Goal: Information Seeking & Learning: Learn about a topic

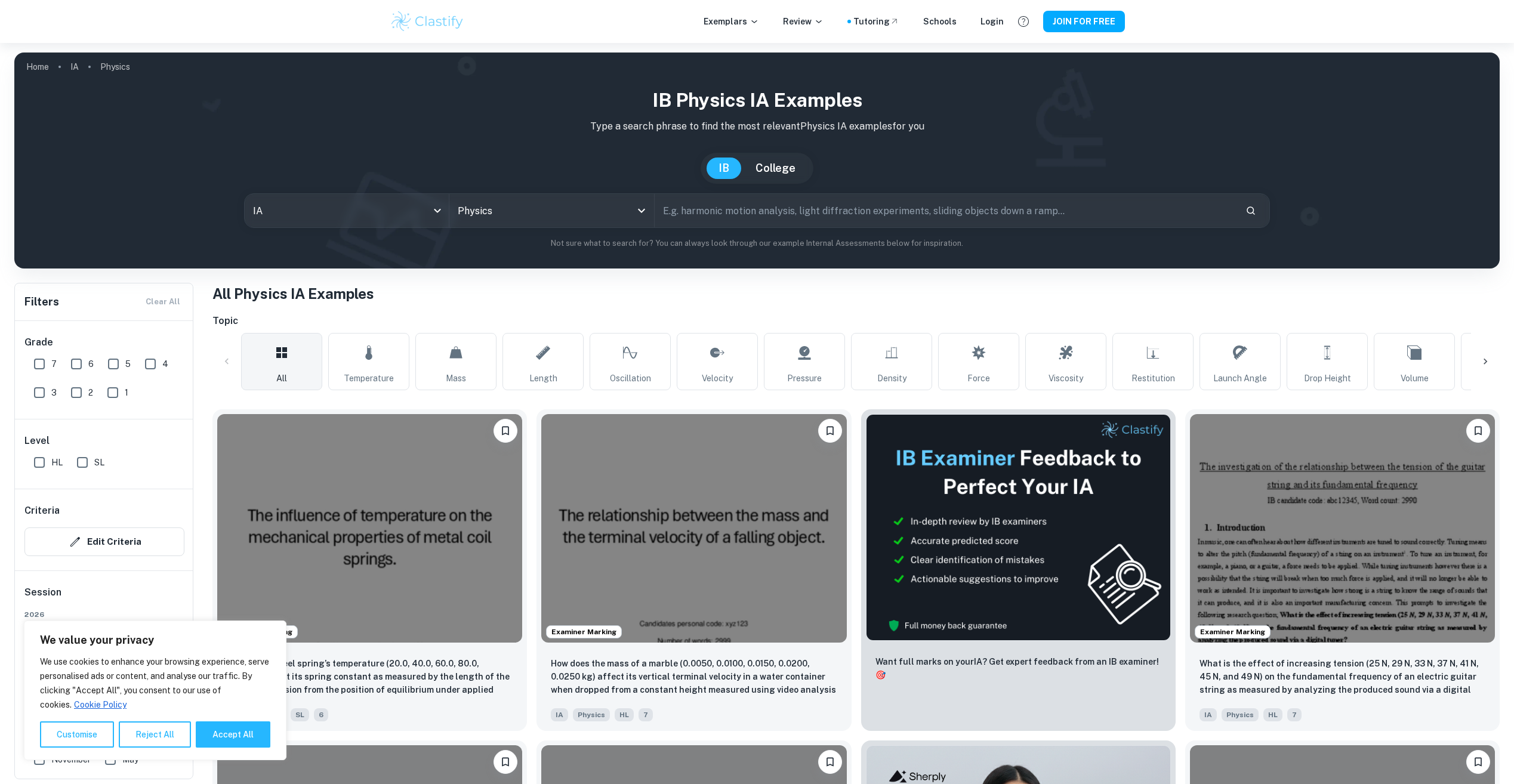
click at [39, 458] on input "HL" at bounding box center [39, 462] width 24 height 24
checkbox input "true"
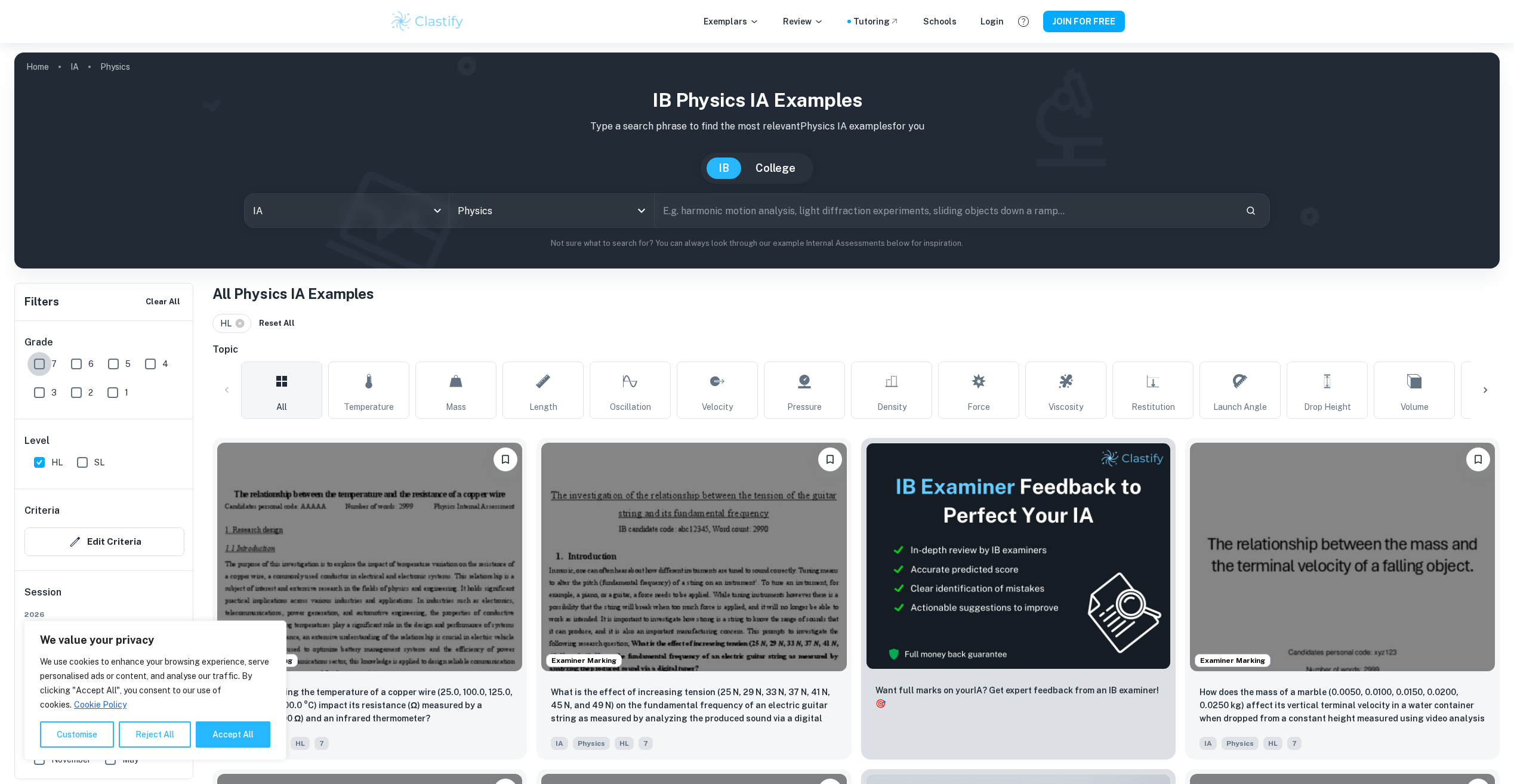
drag, startPoint x: 36, startPoint y: 365, endPoint x: 42, endPoint y: 368, distance: 6.7
click at [38, 363] on input "7" at bounding box center [39, 364] width 24 height 24
checkbox input "true"
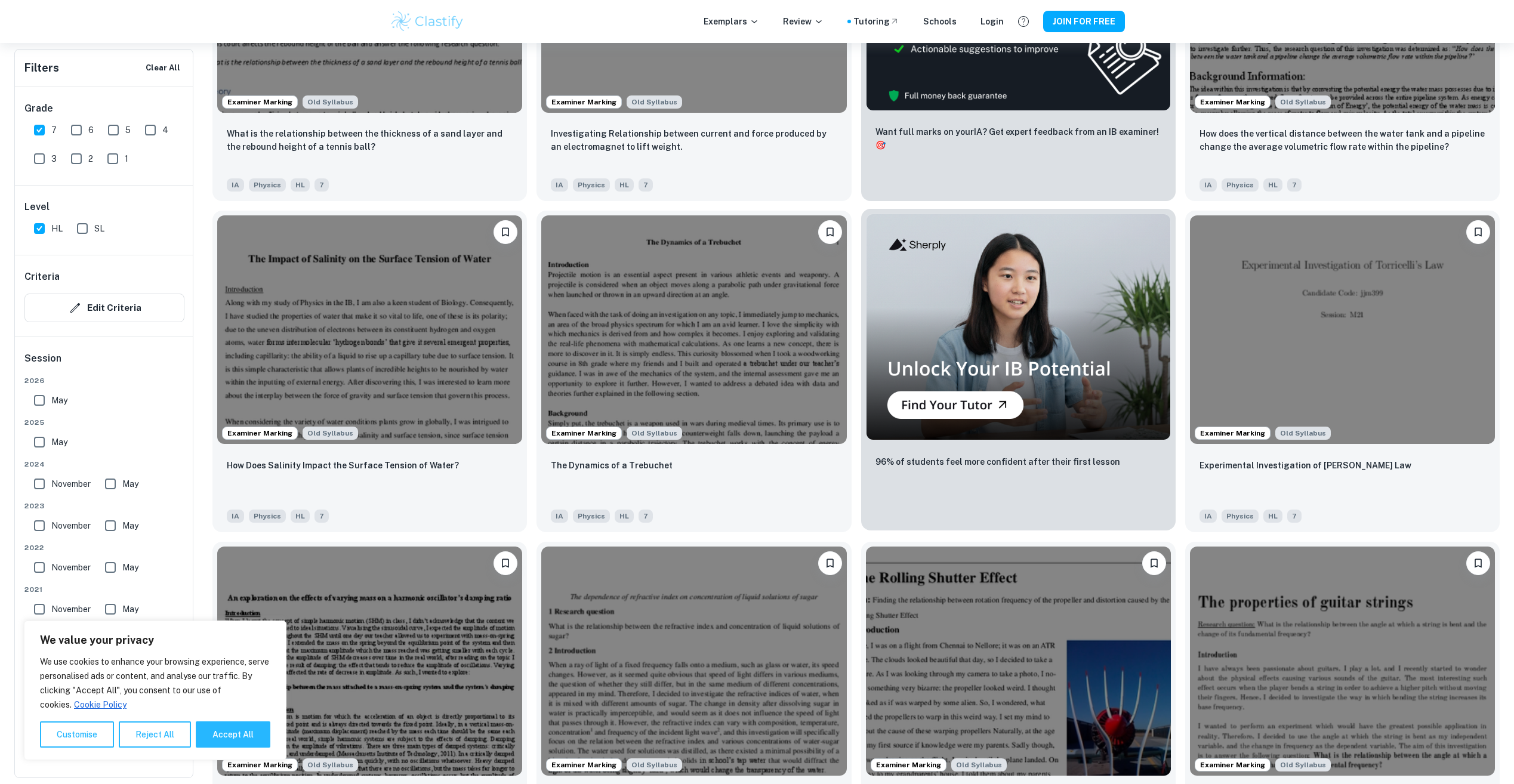
scroll to position [4593, 0]
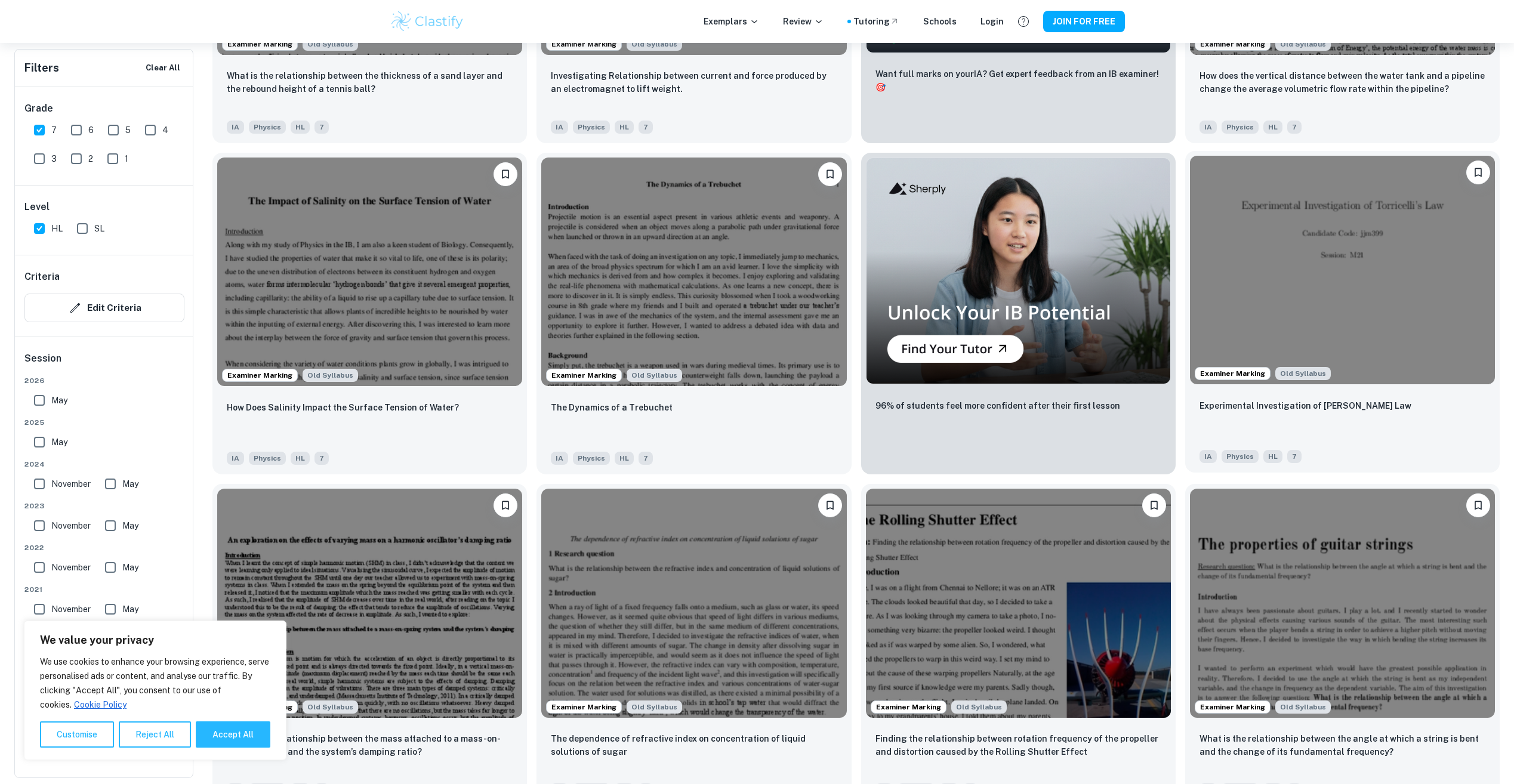
click at [1371, 438] on div "Experimental Investigation of [PERSON_NAME] Law" at bounding box center [1343, 419] width 286 height 41
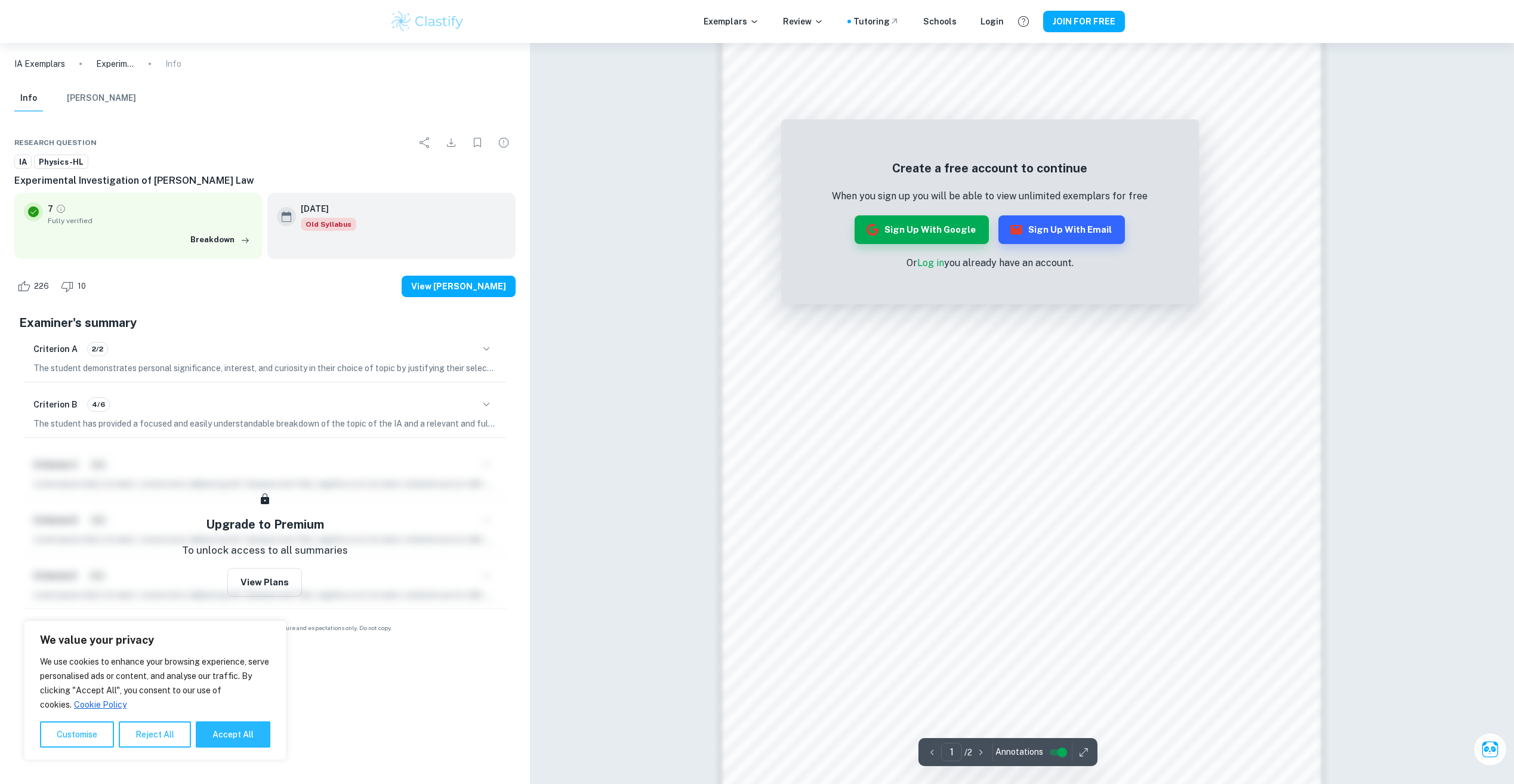
scroll to position [955, 0]
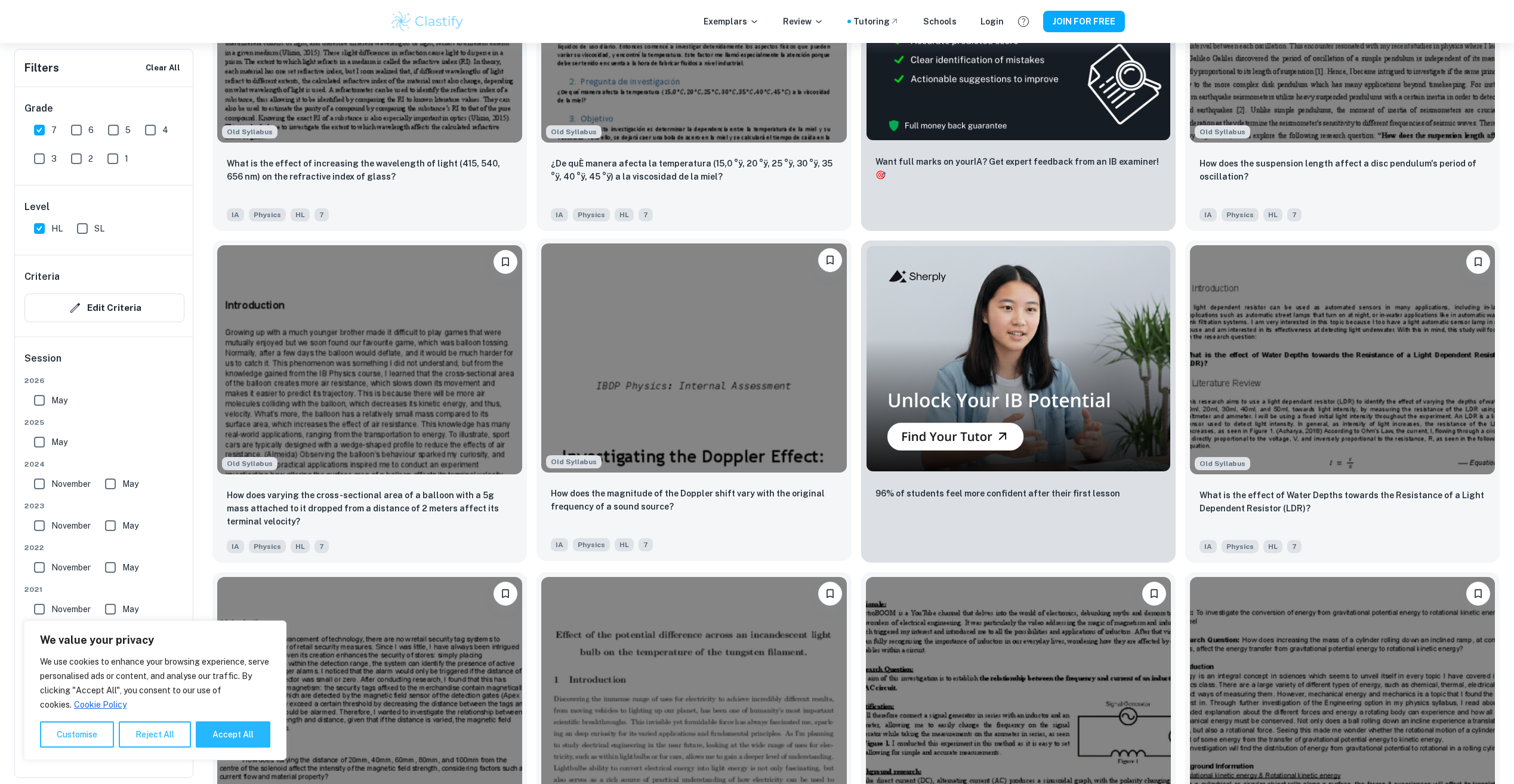
scroll to position [7159, 0]
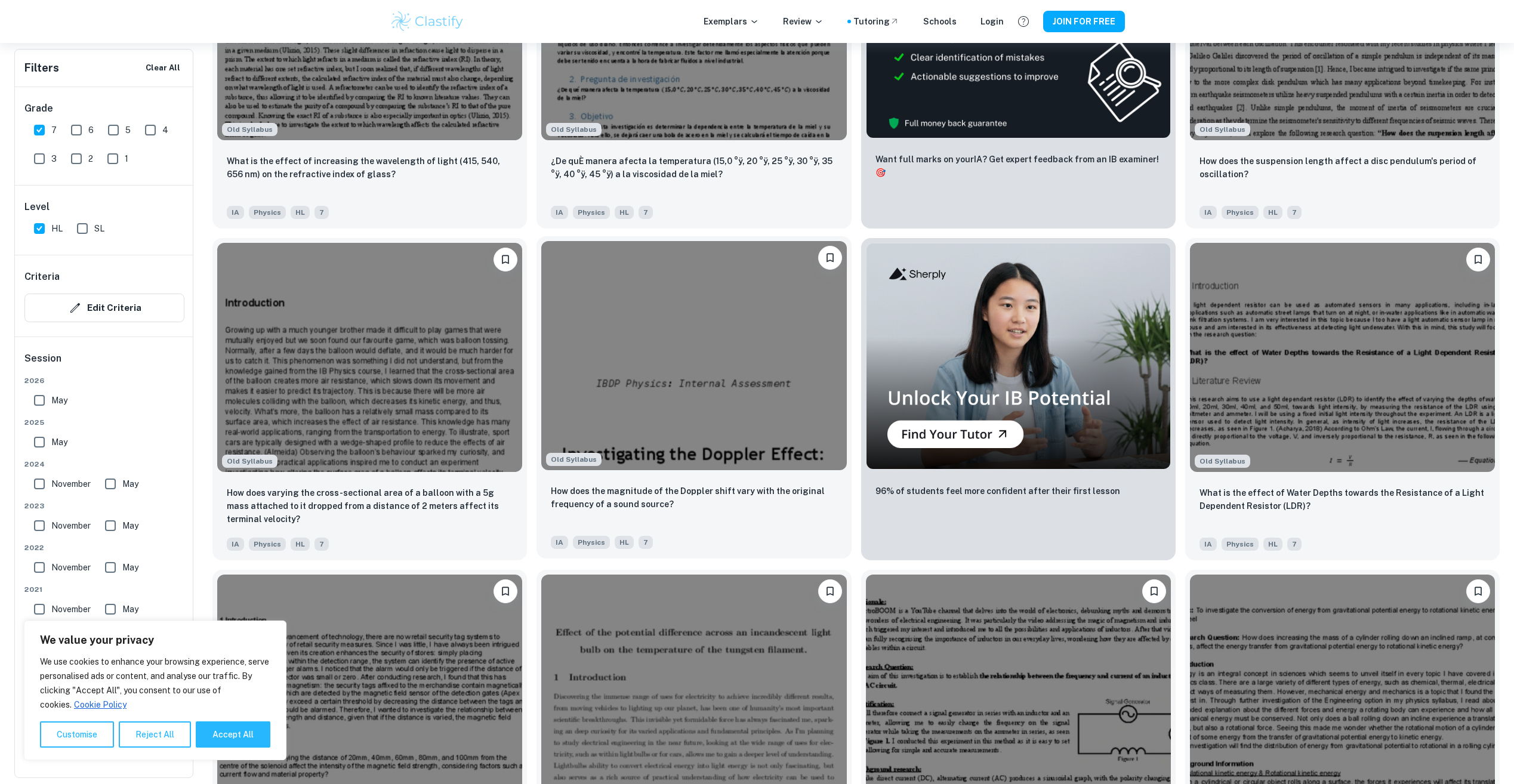
click at [700, 531] on div "IA Physics HL 7" at bounding box center [689, 539] width 286 height 19
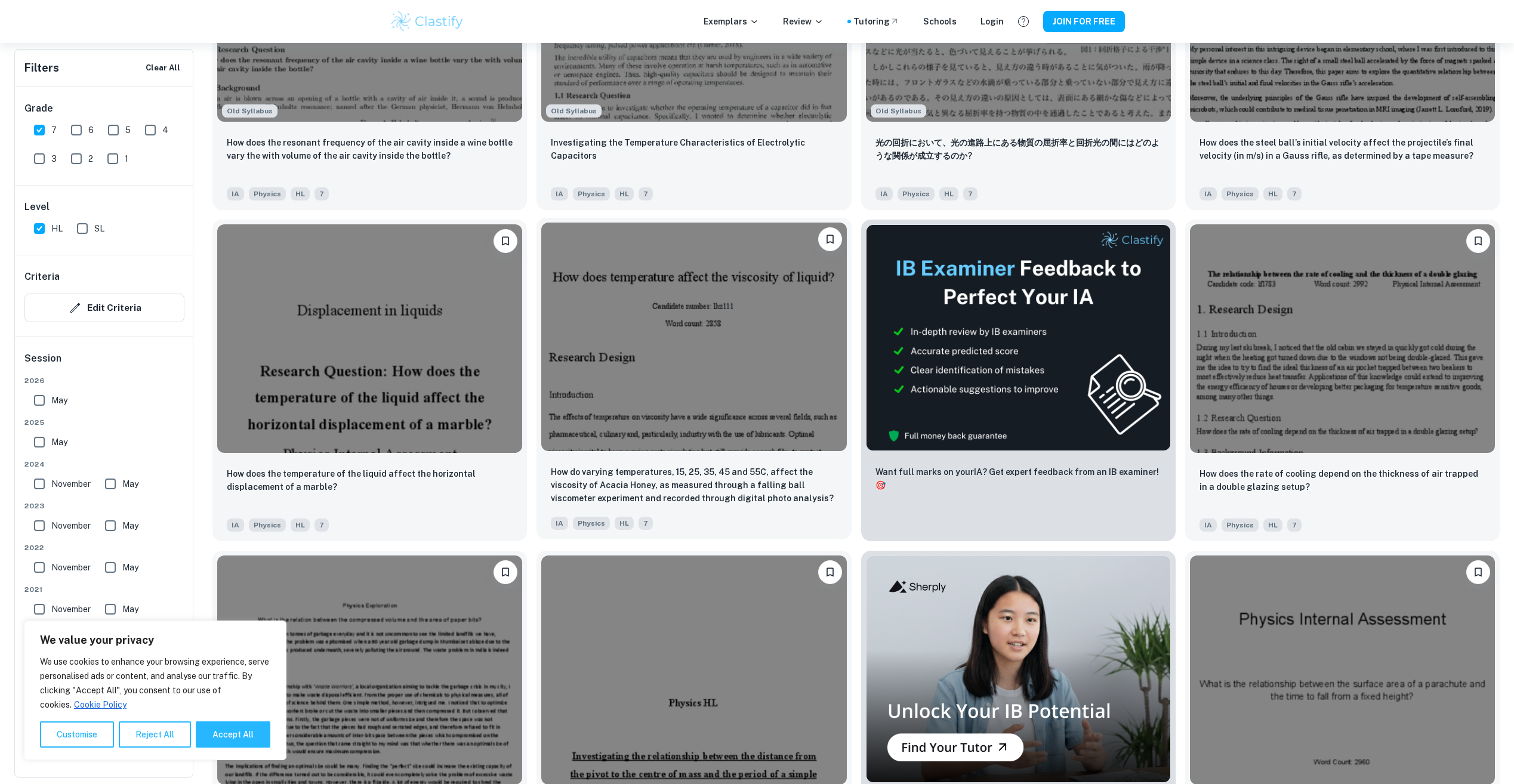
scroll to position [10805, 0]
